Goal: Share content: Share content

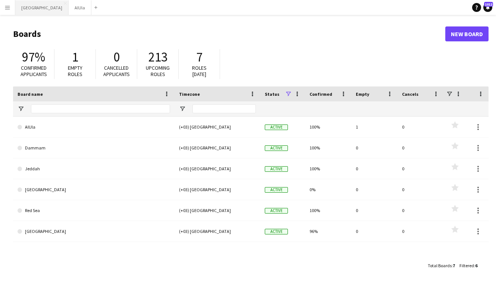
click at [26, 5] on button "Riyadh Close" at bounding box center [41, 7] width 53 height 15
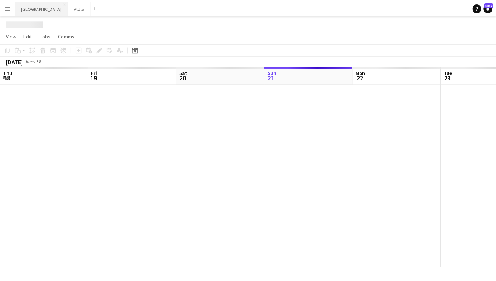
scroll to position [0, 178]
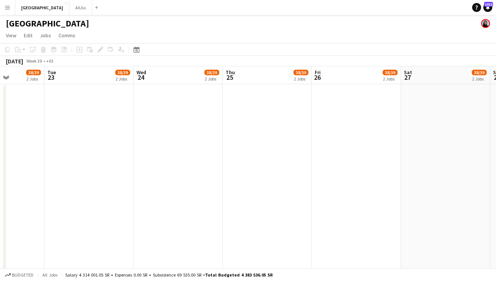
drag, startPoint x: 313, startPoint y: 76, endPoint x: 90, endPoint y: 75, distance: 223.2
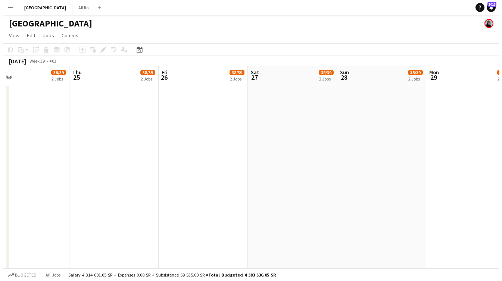
scroll to position [0, 196]
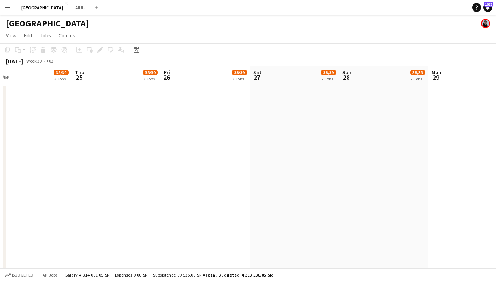
drag, startPoint x: 204, startPoint y: 77, endPoint x: 215, endPoint y: 79, distance: 10.9
click at [69, 4] on button "AlUla Close" at bounding box center [80, 7] width 23 height 15
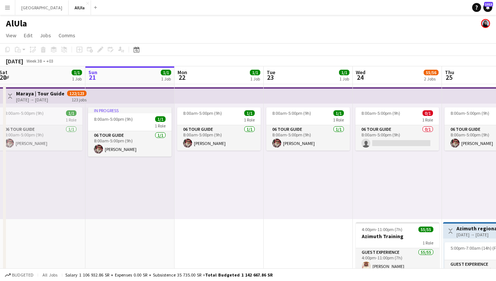
scroll to position [0, 263]
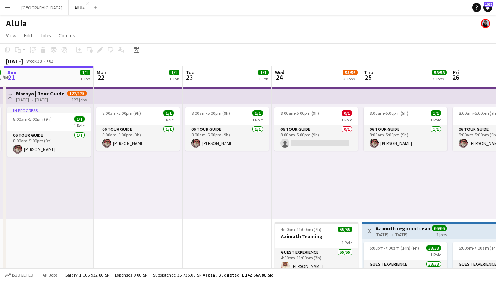
drag, startPoint x: 323, startPoint y: 76, endPoint x: 152, endPoint y: 65, distance: 171.2
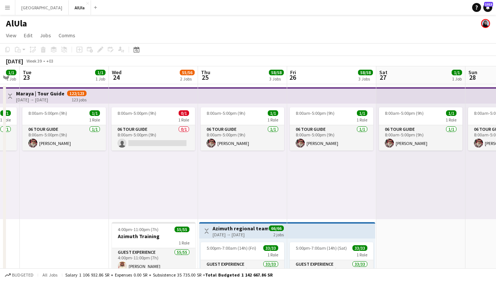
scroll to position [0, 269]
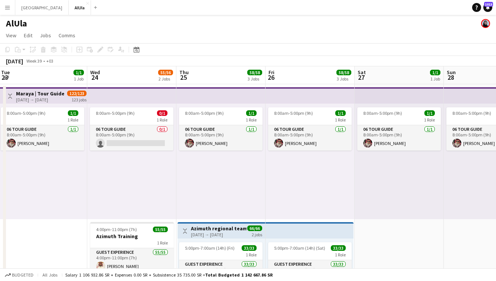
drag, startPoint x: 345, startPoint y: 72, endPoint x: 162, endPoint y: 74, distance: 183.2
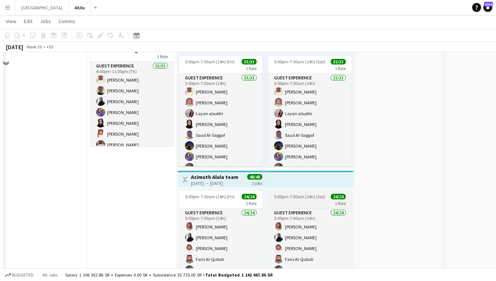
scroll to position [150, 0]
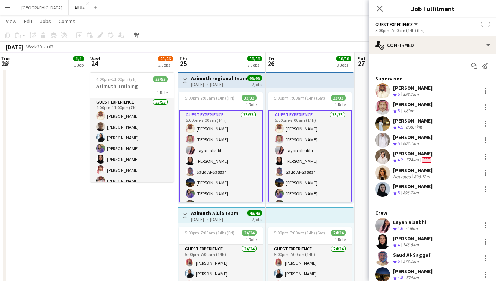
click at [440, 66] on div "Start chat Send notification" at bounding box center [432, 66] width 115 height 12
click at [427, 65] on div "Start chat Send notification" at bounding box center [432, 66] width 115 height 12
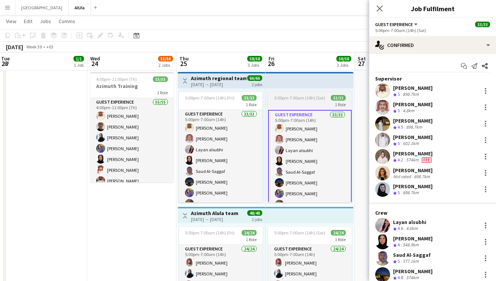
click at [313, 104] on div "1 Role" at bounding box center [310, 104] width 84 height 6
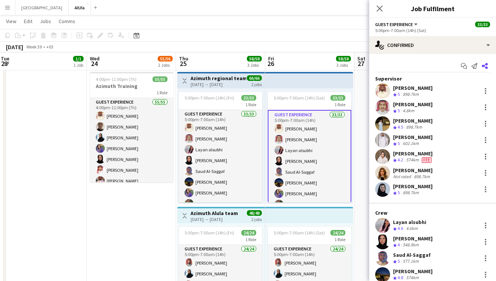
click at [482, 67] on icon "Share" at bounding box center [485, 66] width 6 height 6
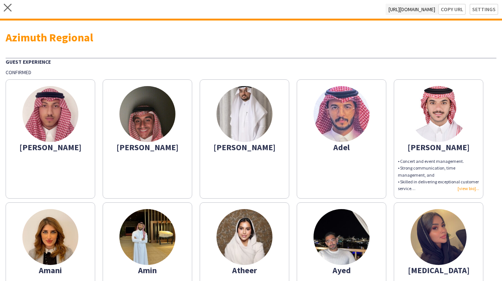
click at [471, 187] on div "• Concert and event management. • Strong communication, time management, and • …" at bounding box center [438, 175] width 81 height 34
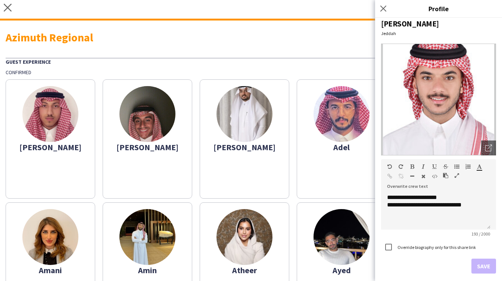
scroll to position [11, 0]
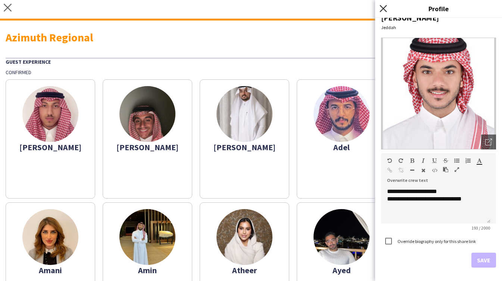
click at [385, 11] on icon "Close pop-in" at bounding box center [383, 8] width 7 height 7
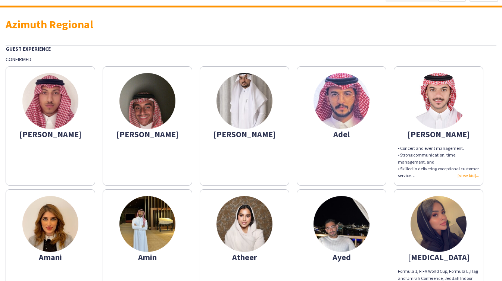
scroll to position [0, 0]
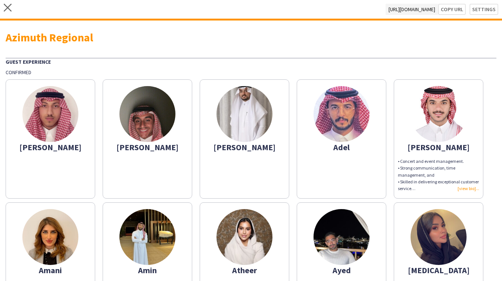
click at [469, 186] on div "• Concert and event management. • Strong communication, time management, and • …" at bounding box center [438, 175] width 81 height 34
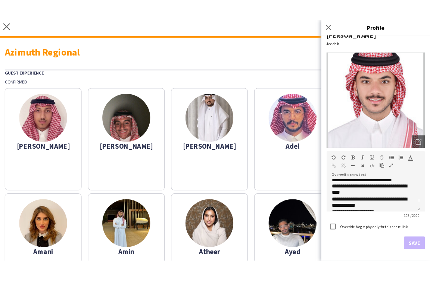
scroll to position [43, 0]
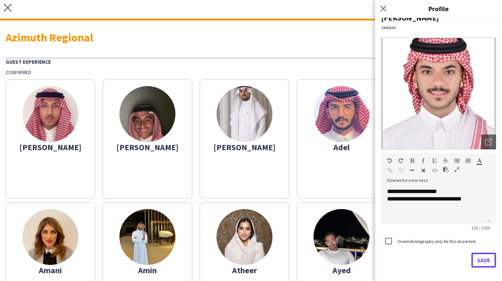
click at [480, 261] on button "Save" at bounding box center [483, 260] width 25 height 15
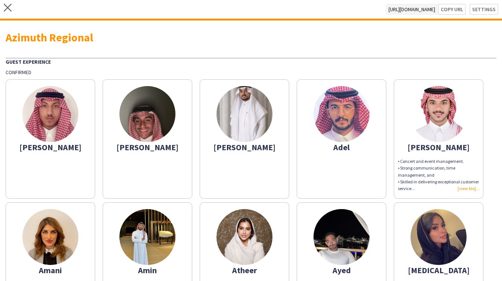
click at [470, 190] on div "• Concert and event management. • Strong communication, time management, and • …" at bounding box center [438, 175] width 81 height 34
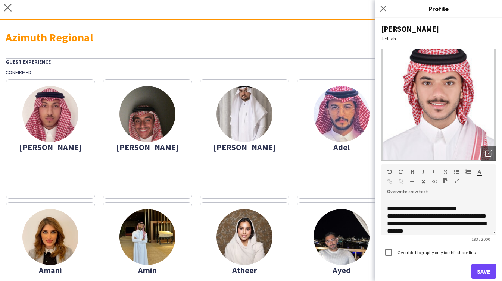
click at [356, 176] on app-share-pages-crew-card "Adel" at bounding box center [342, 138] width 90 height 119
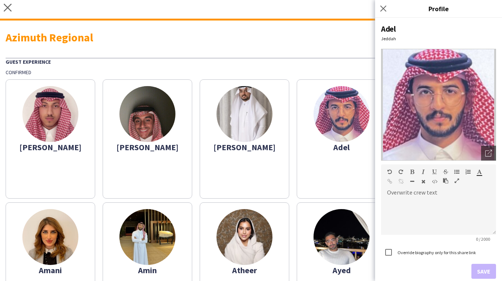
click at [356, 58] on div "Guest Experience" at bounding box center [251, 61] width 491 height 7
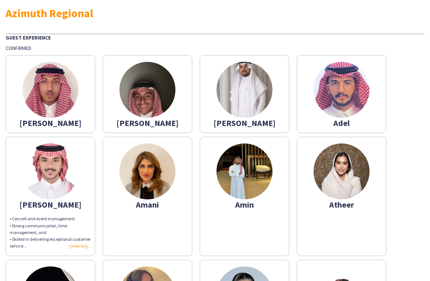
scroll to position [131, 0]
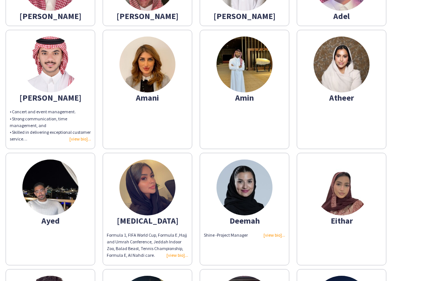
click at [79, 141] on div "• Concert and event management. • Strong communication, time management, and • …" at bounding box center [50, 126] width 81 height 34
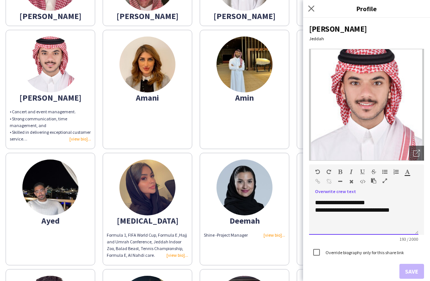
scroll to position [0, 0]
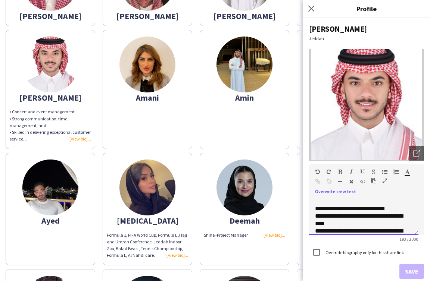
click at [354, 180] on div at bounding box center [354, 183] width 11 height 9
click at [351, 182] on icon "button" at bounding box center [351, 181] width 4 height 5
click at [379, 228] on span "**********" at bounding box center [359, 234] width 88 height 13
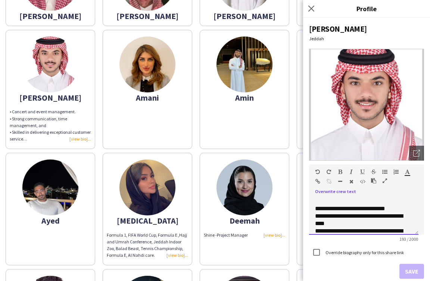
drag, startPoint x: 368, startPoint y: 218, endPoint x: 329, endPoint y: 160, distance: 70.0
click at [329, 160] on div "**********" at bounding box center [366, 149] width 127 height 263
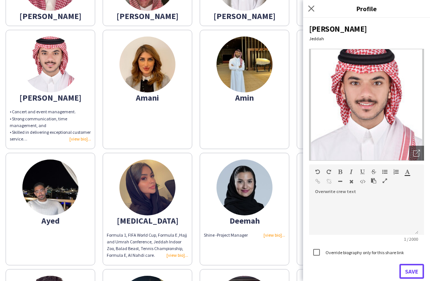
drag, startPoint x: 413, startPoint y: 265, endPoint x: 388, endPoint y: 266, distance: 24.6
click at [413, 265] on button "Save" at bounding box center [411, 271] width 25 height 15
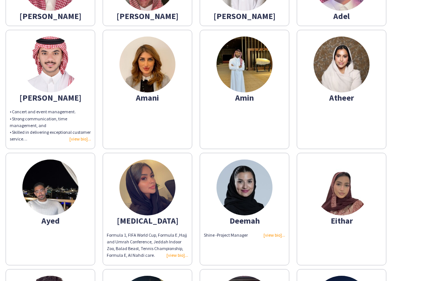
click at [68, 138] on div "• Concert and event management. • Strong communication, time management, and • …" at bounding box center [50, 126] width 81 height 34
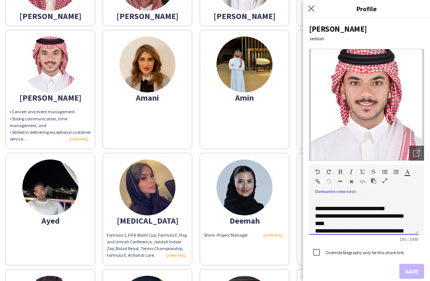
drag, startPoint x: 357, startPoint y: 230, endPoint x: 305, endPoint y: 160, distance: 86.9
click at [305, 160] on div "**********" at bounding box center [366, 149] width 127 height 263
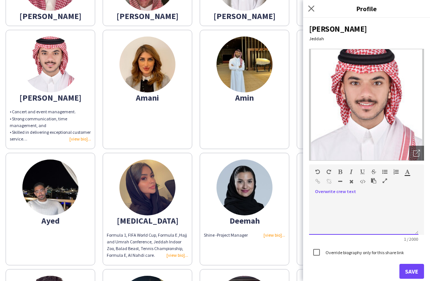
click at [361, 196] on div at bounding box center [366, 214] width 115 height 43
click at [362, 193] on div at bounding box center [366, 214] width 115 height 43
click at [354, 194] on div at bounding box center [366, 214] width 115 height 43
click at [406, 265] on button "Save" at bounding box center [411, 271] width 25 height 15
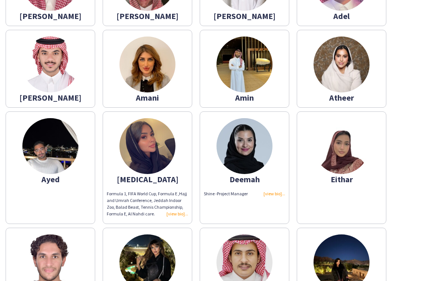
click at [184, 214] on div "Formula 1, FIFA World Cup, Formula E ,Hajj and Umrah Conference, Jeddah Indoor …" at bounding box center [147, 204] width 81 height 27
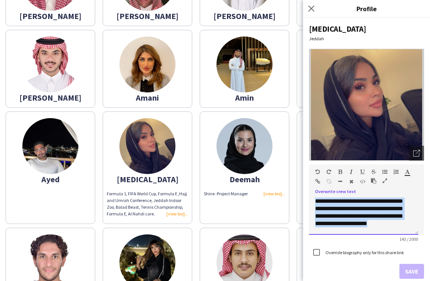
drag, startPoint x: 328, startPoint y: 226, endPoint x: 306, endPoint y: 186, distance: 45.2
click at [306, 186] on div "**********" at bounding box center [366, 149] width 127 height 263
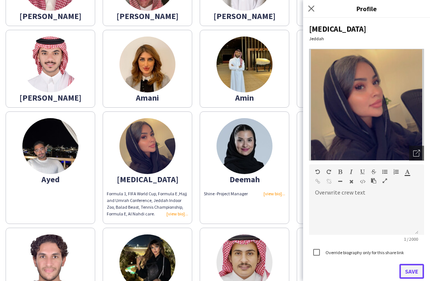
click at [400, 269] on button "Save" at bounding box center [411, 271] width 25 height 15
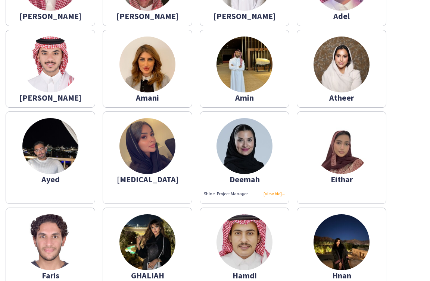
click at [275, 196] on div "Shine -Project Manager" at bounding box center [244, 194] width 81 height 7
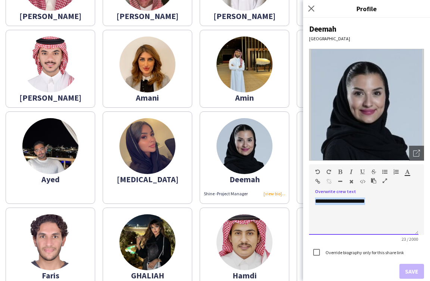
drag, startPoint x: 377, startPoint y: 217, endPoint x: 319, endPoint y: 191, distance: 63.1
click at [319, 191] on div "**********" at bounding box center [366, 200] width 115 height 71
click at [404, 268] on button "Save" at bounding box center [411, 271] width 25 height 15
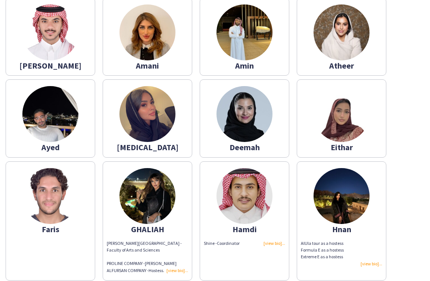
scroll to position [259, 0]
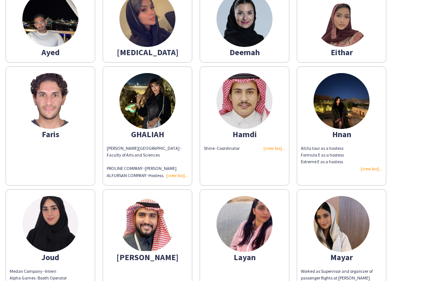
click at [168, 177] on div "[PERSON_NAME][GEOGRAPHIC_DATA] - Faculty of Arts and Sciences PROLINE COMPANY -…" at bounding box center [147, 162] width 81 height 34
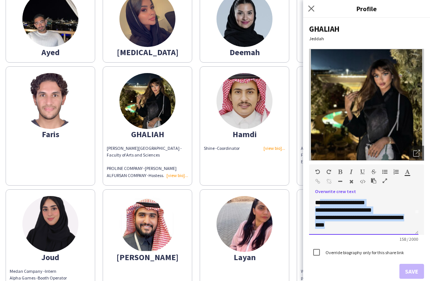
scroll to position [0, 0]
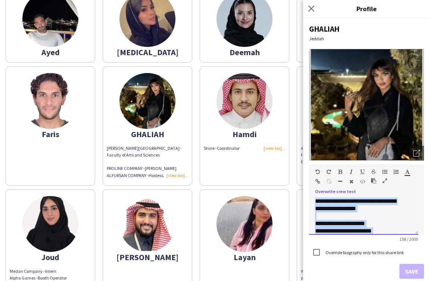
drag, startPoint x: 359, startPoint y: 231, endPoint x: 314, endPoint y: 176, distance: 71.9
click at [314, 176] on div "**********" at bounding box center [366, 200] width 115 height 71
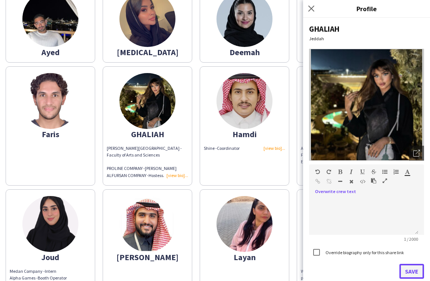
click at [404, 274] on button "Save" at bounding box center [411, 271] width 25 height 15
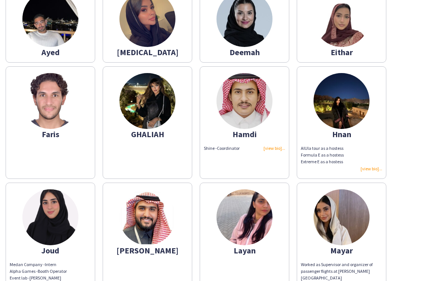
click at [268, 149] on div "Shine -Coordinator" at bounding box center [244, 148] width 81 height 7
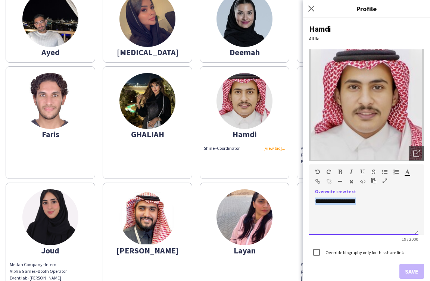
drag, startPoint x: 375, startPoint y: 202, endPoint x: 316, endPoint y: 193, distance: 60.3
click at [316, 193] on div "**********" at bounding box center [366, 214] width 115 height 43
click at [404, 269] on button "Save" at bounding box center [411, 271] width 25 height 15
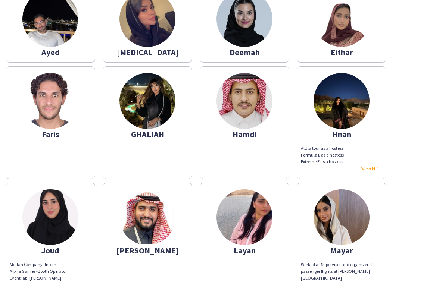
click at [377, 170] on div "AlUla tour as a hostess Formula E as a hostess Extreme E as a hostess" at bounding box center [341, 158] width 81 height 27
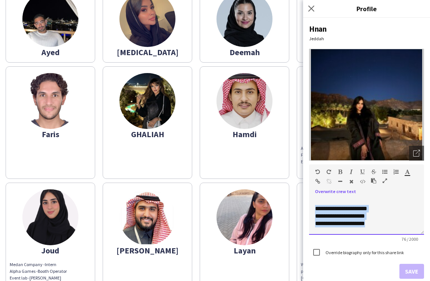
drag, startPoint x: 375, startPoint y: 225, endPoint x: 278, endPoint y: 173, distance: 109.9
click at [278, 173] on body "close [URL][DOMAIN_NAME] Copy url Settings Azimuth Regional Guest Experience Co…" at bounding box center [215, 140] width 430 height 281
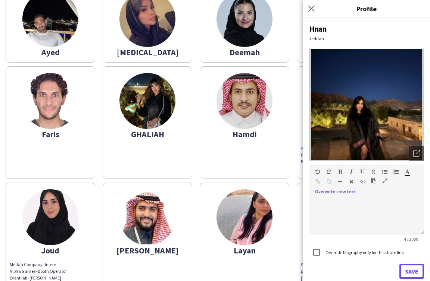
drag, startPoint x: 398, startPoint y: 270, endPoint x: 387, endPoint y: 270, distance: 10.4
click at [399, 270] on button "Save" at bounding box center [411, 271] width 25 height 15
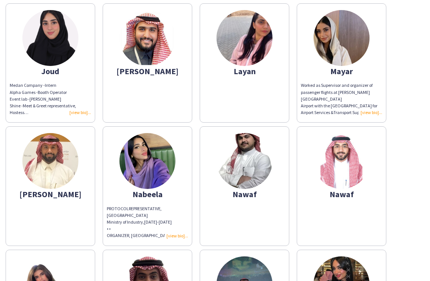
scroll to position [349, 0]
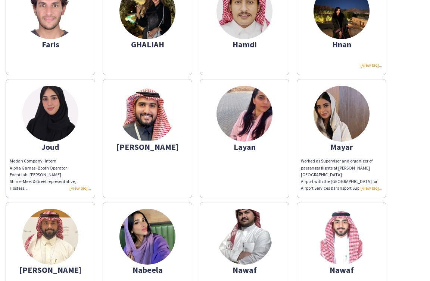
click at [86, 186] on div "Medan Company -Intern Alpha Games -Booth Operator Event lab -[PERSON_NAME] Shin…" at bounding box center [50, 175] width 81 height 34
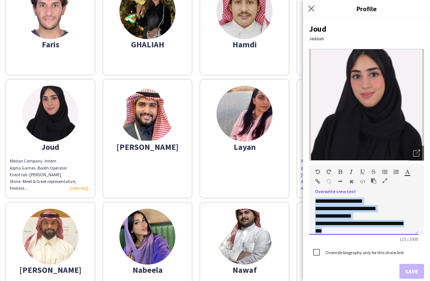
drag, startPoint x: 346, startPoint y: 228, endPoint x: 303, endPoint y: 169, distance: 73.2
click at [303, 169] on div "**********" at bounding box center [366, 149] width 127 height 263
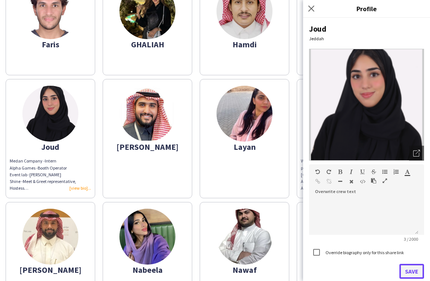
click at [401, 267] on button "Save" at bounding box center [411, 271] width 25 height 15
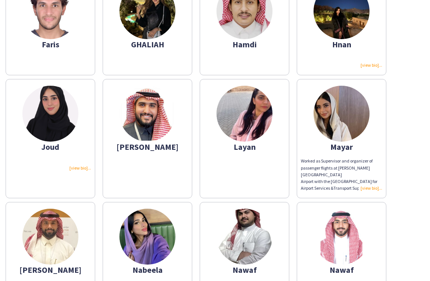
click at [371, 187] on div "Worked as Supervisor and organizer of passenger flights at [PERSON_NAME][GEOGRA…" at bounding box center [341, 175] width 81 height 34
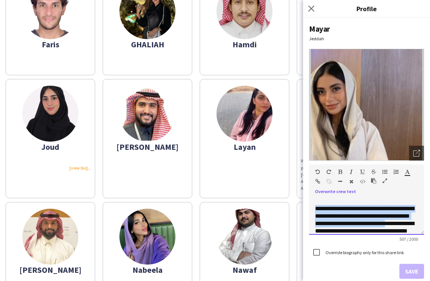
drag, startPoint x: 397, startPoint y: 228, endPoint x: 331, endPoint y: 187, distance: 78.0
click at [331, 187] on div "**********" at bounding box center [366, 200] width 115 height 71
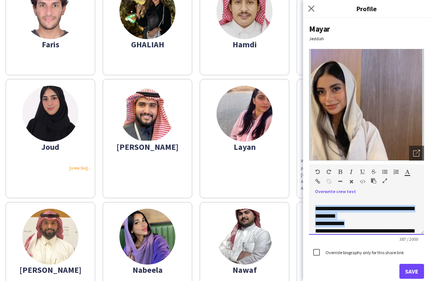
drag, startPoint x: 402, startPoint y: 231, endPoint x: 327, endPoint y: 186, distance: 86.8
click at [327, 186] on div "**********" at bounding box center [366, 200] width 115 height 71
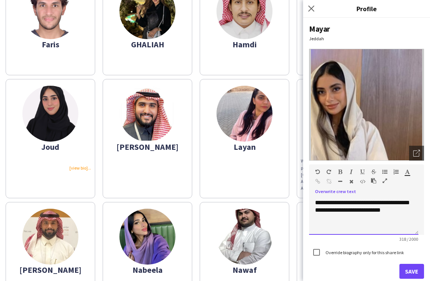
scroll to position [0, 0]
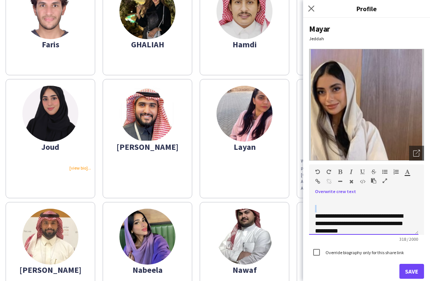
drag, startPoint x: 381, startPoint y: 223, endPoint x: 326, endPoint y: 150, distance: 91.7
click at [326, 150] on div "**********" at bounding box center [366, 149] width 127 height 263
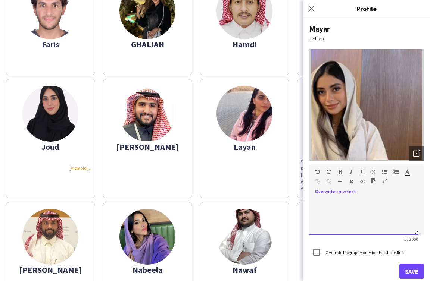
click at [383, 210] on p at bounding box center [363, 208] width 97 height 7
click at [407, 274] on button "Save" at bounding box center [411, 271] width 25 height 15
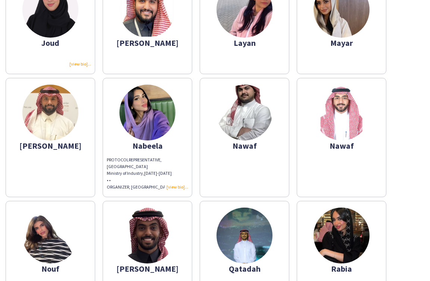
scroll to position [501, 0]
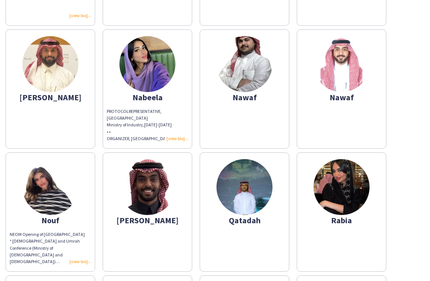
click at [180, 137] on div "PROTOCOLREPRESENTATIVE, Riyadh Ministry of Industry, [DATE]-[DATE] • • ORGANIZE…" at bounding box center [147, 125] width 81 height 34
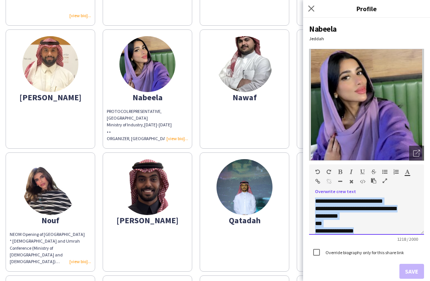
drag, startPoint x: 346, startPoint y: 231, endPoint x: 297, endPoint y: 176, distance: 73.8
click at [297, 176] on body "close [URL][DOMAIN_NAME] Copy url Settings Azimuth Regional Guest Experience Co…" at bounding box center [215, 140] width 430 height 281
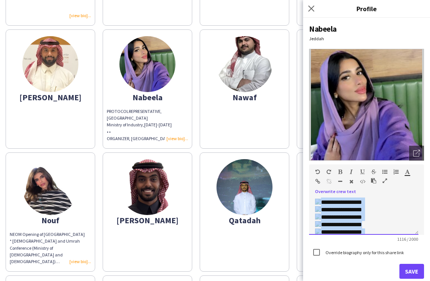
scroll to position [0, 0]
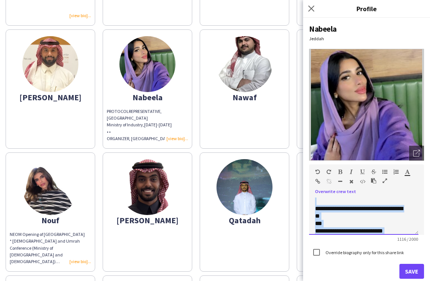
drag, startPoint x: 365, startPoint y: 229, endPoint x: 305, endPoint y: 170, distance: 84.4
click at [305, 170] on div "**********" at bounding box center [366, 149] width 127 height 263
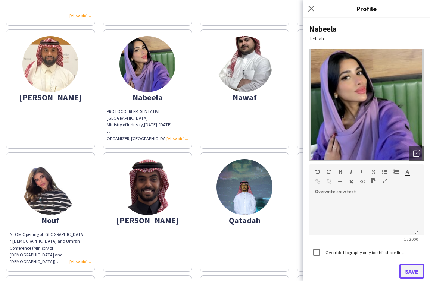
click at [410, 269] on button "Save" at bounding box center [411, 271] width 25 height 15
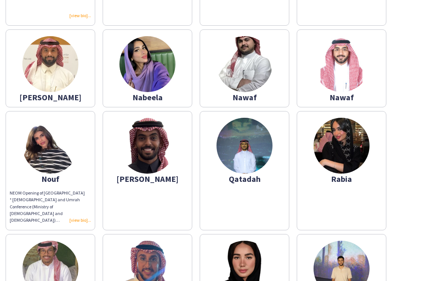
click at [78, 18] on div at bounding box center [50, 11] width 81 height 13
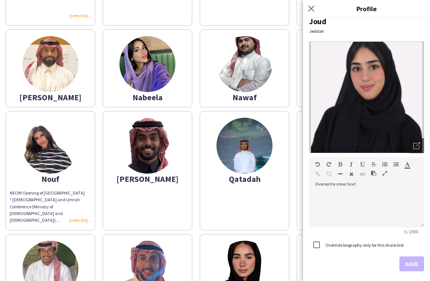
scroll to position [11, 0]
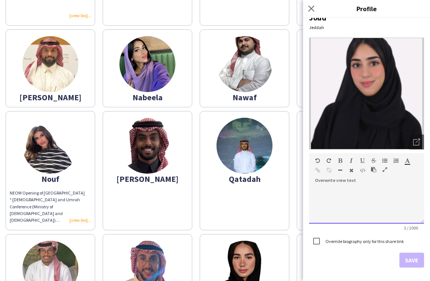
click at [366, 213] on div at bounding box center [366, 205] width 115 height 37
click at [368, 207] on div at bounding box center [366, 205] width 115 height 37
click at [412, 259] on button "Save" at bounding box center [411, 260] width 25 height 15
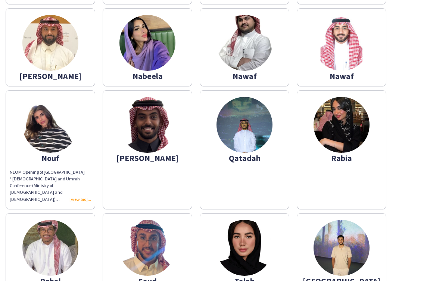
click at [77, 197] on div "NEOM Opening of [GEOGRAPHIC_DATA] * Hajj and Umrah Conference (Ministry of Hajj…" at bounding box center [50, 186] width 81 height 34
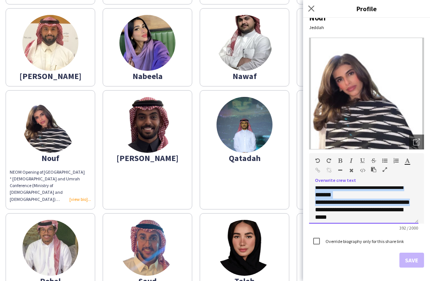
scroll to position [0, 0]
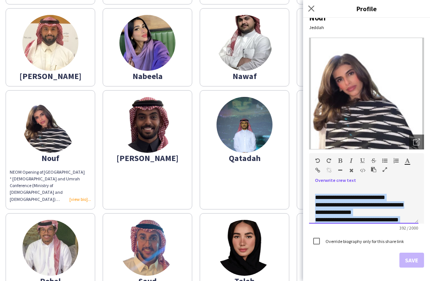
drag, startPoint x: 364, startPoint y: 212, endPoint x: 332, endPoint y: 170, distance: 52.5
click at [332, 170] on div "**********" at bounding box center [366, 188] width 115 height 71
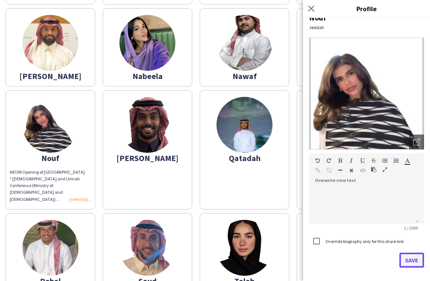
click at [413, 262] on button "Save" at bounding box center [411, 260] width 25 height 15
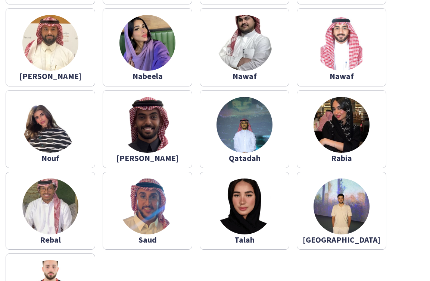
scroll to position [626, 0]
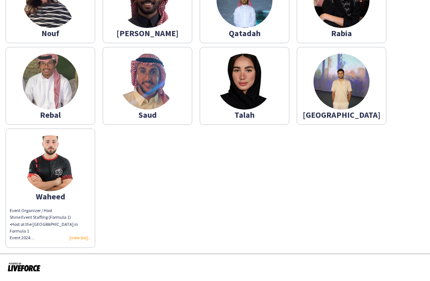
click at [83, 238] on div "Event Organizer / Host Shine Event Staffing (Formula 1) • Host at the Premium H…" at bounding box center [50, 224] width 81 height 34
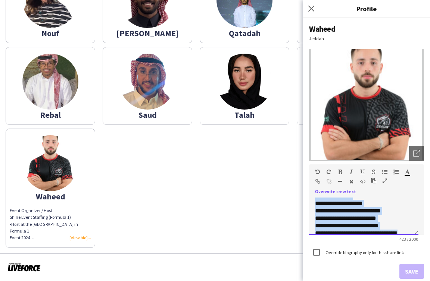
scroll to position [0, 0]
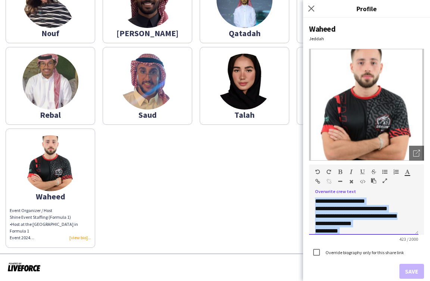
drag, startPoint x: 363, startPoint y: 228, endPoint x: 300, endPoint y: 184, distance: 76.8
click at [300, 184] on body "close [URL][DOMAIN_NAME] Copy url Settings Azimuth Regional Guest Experience Co…" at bounding box center [215, 140] width 430 height 281
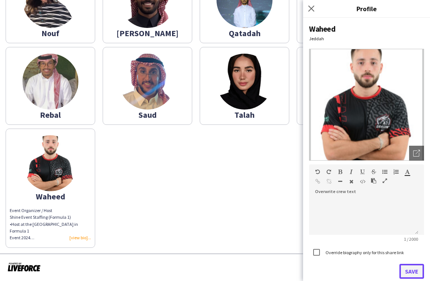
click at [404, 266] on button "Save" at bounding box center [411, 271] width 25 height 15
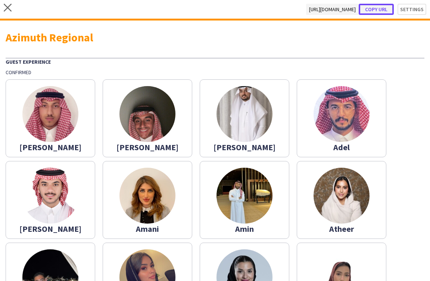
click at [380, 9] on button "Copy url" at bounding box center [376, 9] width 35 height 11
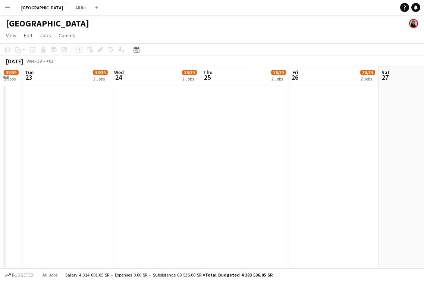
scroll to position [0, 225]
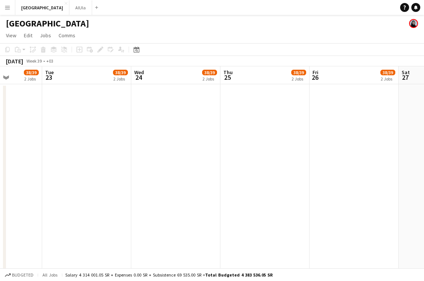
drag, startPoint x: 161, startPoint y: 75, endPoint x: 92, endPoint y: 73, distance: 69.1
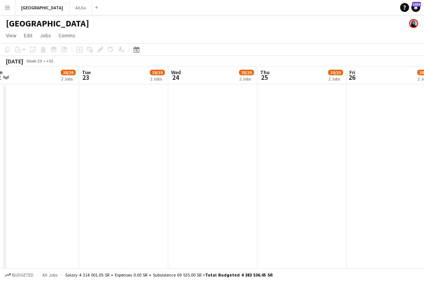
drag, startPoint x: 356, startPoint y: 76, endPoint x: 393, endPoint y: 68, distance: 37.8
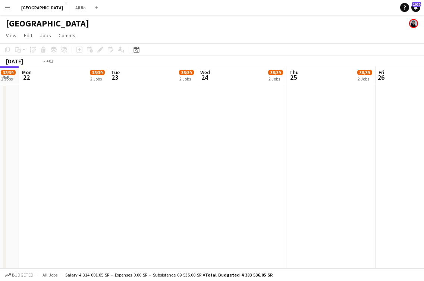
scroll to position [0, 229]
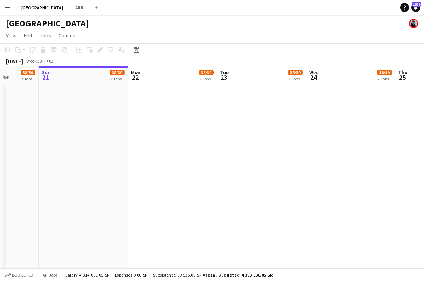
drag, startPoint x: 185, startPoint y: 78, endPoint x: 324, endPoint y: 81, distance: 138.1
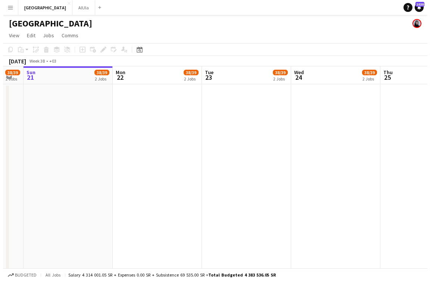
scroll to position [0, 249]
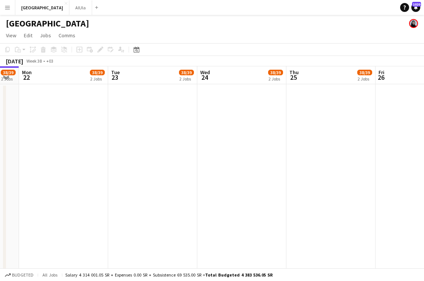
drag, startPoint x: 150, startPoint y: 82, endPoint x: 107, endPoint y: 80, distance: 43.0
click at [69, 3] on button "AlUla Close" at bounding box center [80, 7] width 23 height 15
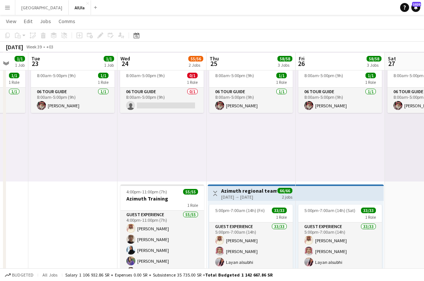
scroll to position [0, 244]
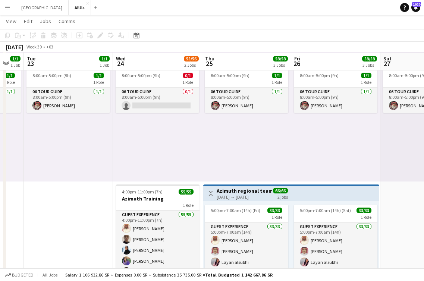
drag, startPoint x: 390, startPoint y: 62, endPoint x: 146, endPoint y: 54, distance: 243.8
click at [146, 54] on app-calendar-viewport "Sat 20 1/1 1 Job Sun 21 1/1 1 Job Mon 22 1/1 1 Job Tue 23 1/1 1 Job Wed 24 55/5…" at bounding box center [212, 246] width 424 height 509
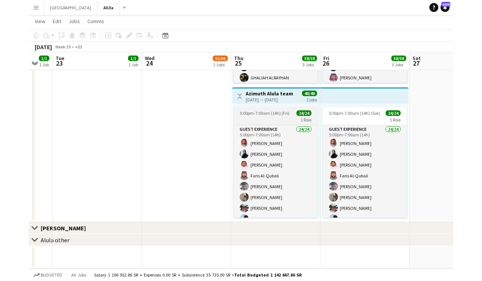
scroll to position [0, 243]
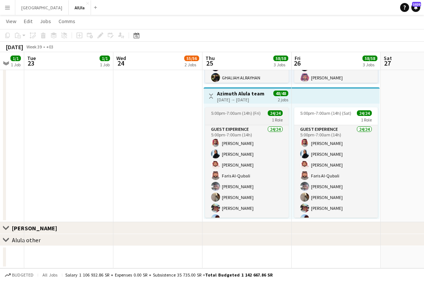
click at [245, 121] on div "1 Role" at bounding box center [247, 120] width 84 height 6
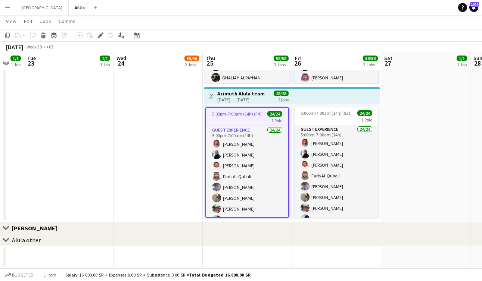
click at [257, 112] on span "5:00pm-7:00am (14h) (Fri)" at bounding box center [237, 114] width 50 height 6
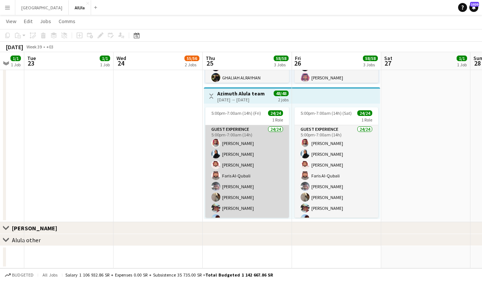
click at [256, 146] on app-card-role "Guest Experience 24/24 5:00pm-7:00am (14h) KHALID ALI Sahar Alharbi Khalid Alra…" at bounding box center [247, 262] width 84 height 274
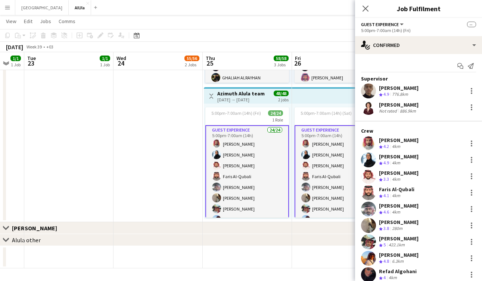
click at [256, 146] on app-card-role "Guest Experience 24/24 5:00pm-7:00am (14h) KHALID ALI Sahar Alharbi Khalid Alra…" at bounding box center [247, 263] width 84 height 276
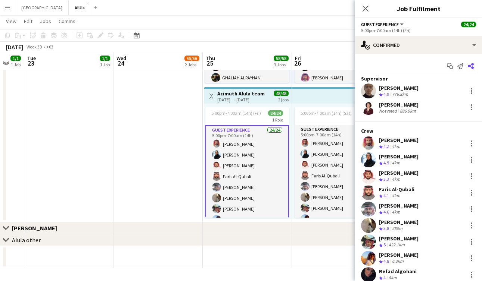
click at [430, 65] on icon "Share" at bounding box center [471, 66] width 6 height 6
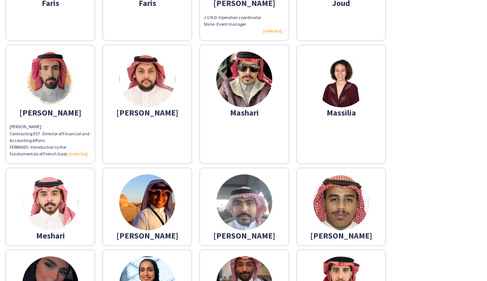
scroll to position [328, 0]
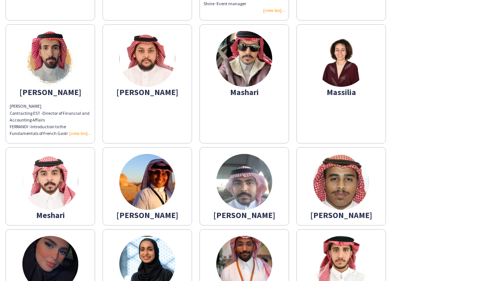
click at [82, 133] on div "Nasser Shaker Al-Juhani Contracting EST - Director of Financial and Accounting …" at bounding box center [50, 120] width 81 height 34
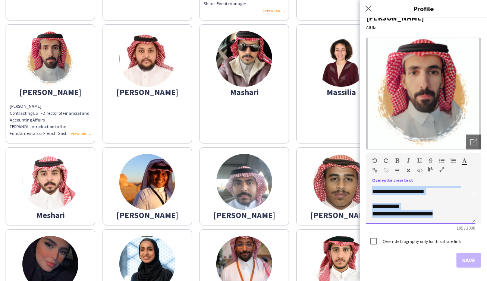
scroll to position [0, 0]
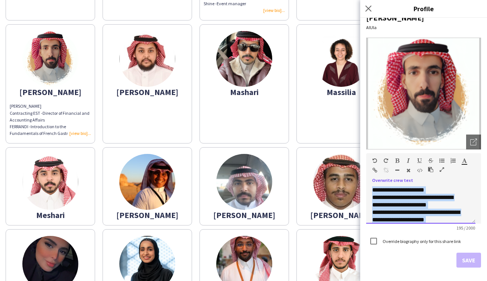
drag, startPoint x: 444, startPoint y: 215, endPoint x: 338, endPoint y: 166, distance: 116.2
click at [338, 166] on body "close https://app.letsshineksa.com/s/bdc7d7da-5a38-43a3-8706-3e0af85d27e2 Copy …" at bounding box center [243, 140] width 487 height 281
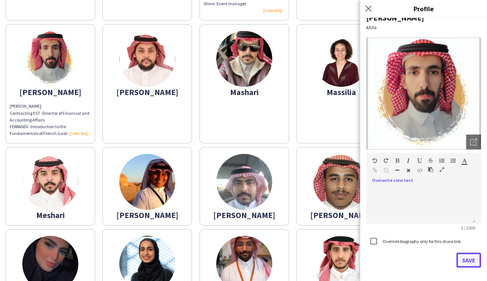
click at [430, 255] on button "Save" at bounding box center [469, 260] width 25 height 15
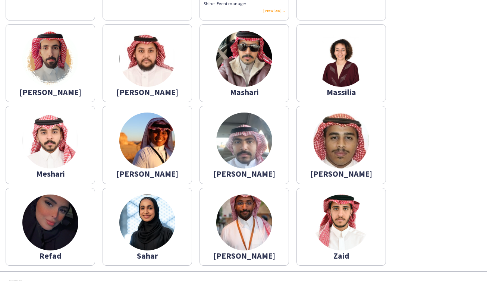
click at [275, 9] on div "J U N D - Operation coordinator Shine -Event manager" at bounding box center [244, 4] width 81 height 21
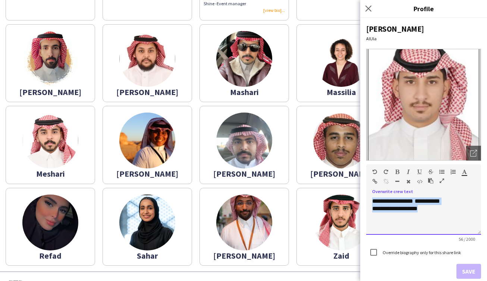
drag, startPoint x: 448, startPoint y: 218, endPoint x: 348, endPoint y: 182, distance: 106.1
click at [348, 182] on body "**********" at bounding box center [243, 140] width 487 height 281
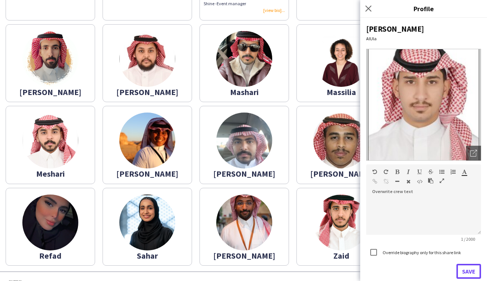
click at [430, 272] on button "Save" at bounding box center [469, 271] width 25 height 15
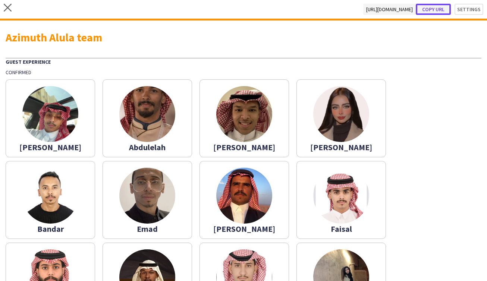
click at [428, 6] on button "Copy url" at bounding box center [433, 9] width 35 height 11
click at [371, 10] on span "https://app.letsshineksa.com/s/bdc7d7da-5a38-43a3-8706-3e0af85d27e2" at bounding box center [397, 9] width 53 height 11
